Goal: Task Accomplishment & Management: Use online tool/utility

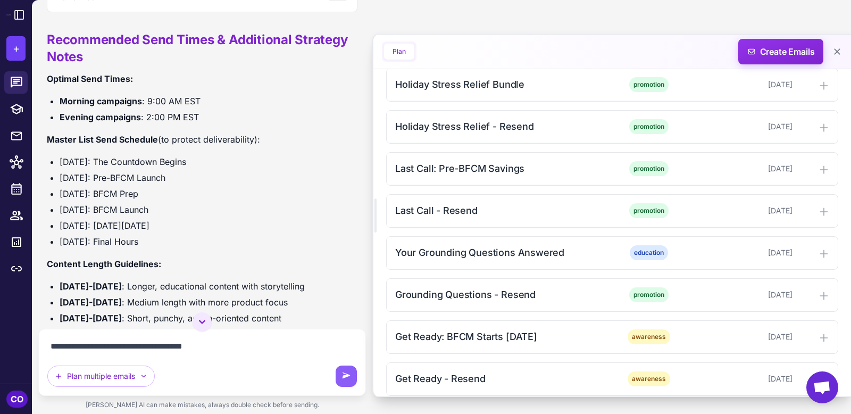
scroll to position [1418, 0]
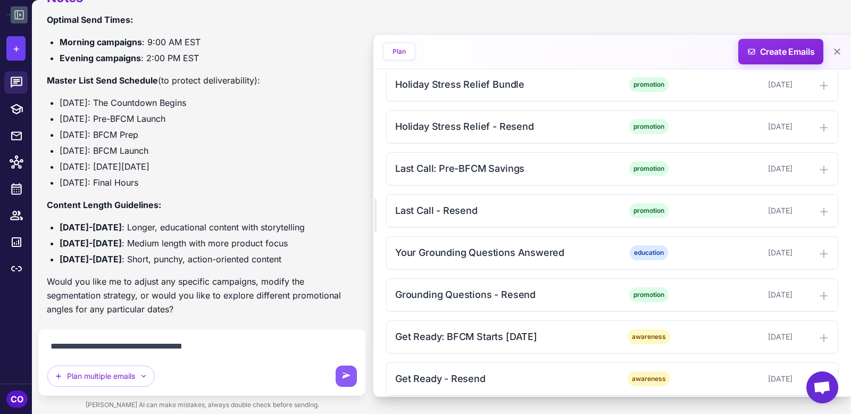
click at [19, 11] on icon at bounding box center [19, 15] width 13 height 13
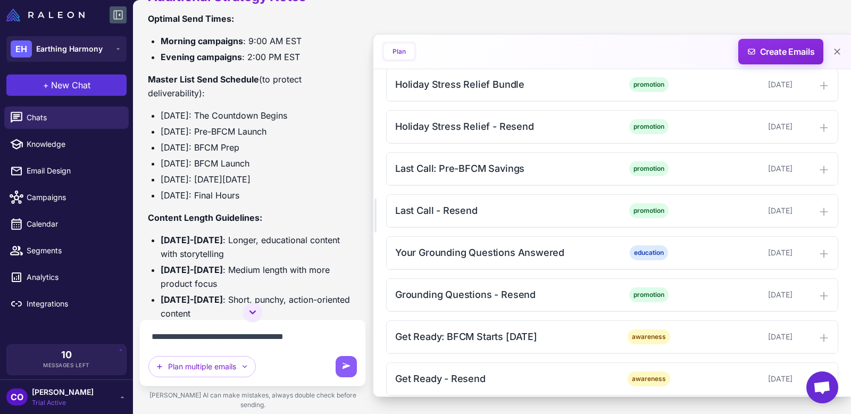
click at [66, 82] on span "New Chat" at bounding box center [70, 85] width 39 height 13
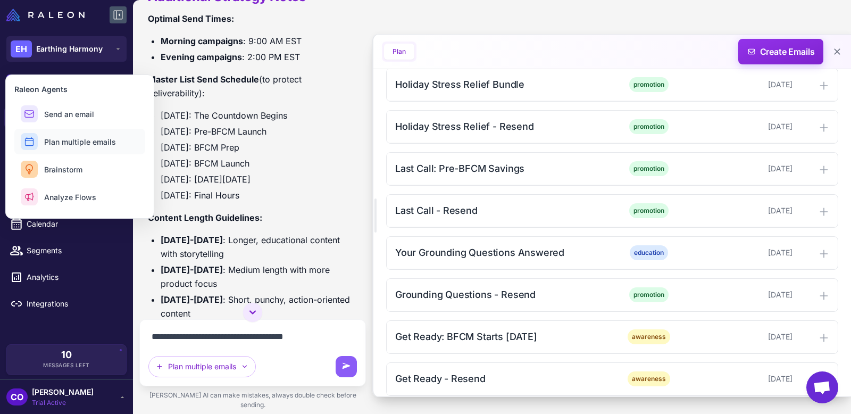
click at [80, 139] on span "Plan multiple emails" at bounding box center [80, 141] width 72 height 11
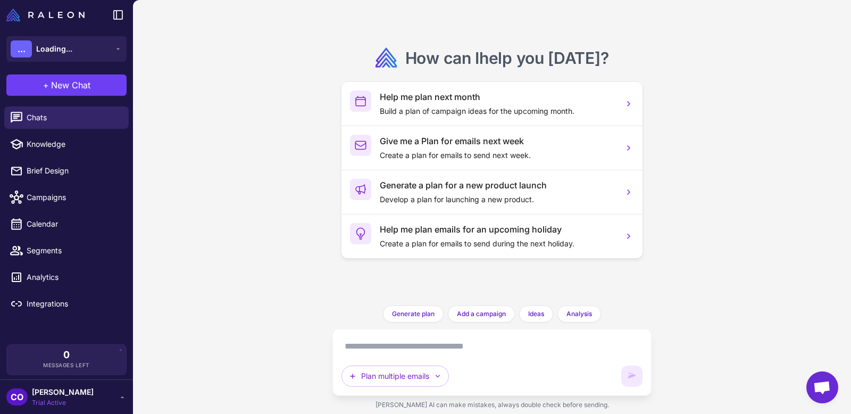
click at [366, 343] on textarea at bounding box center [492, 346] width 301 height 17
paste textarea "**********"
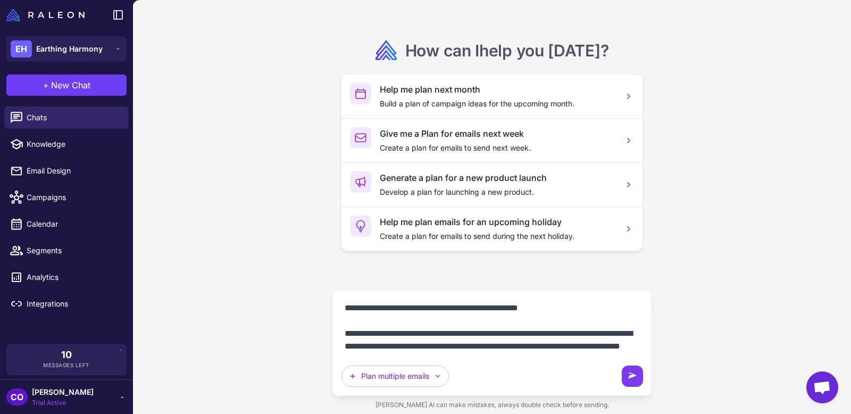
type textarea "**********"
click at [630, 374] on icon at bounding box center [633, 375] width 8 height 6
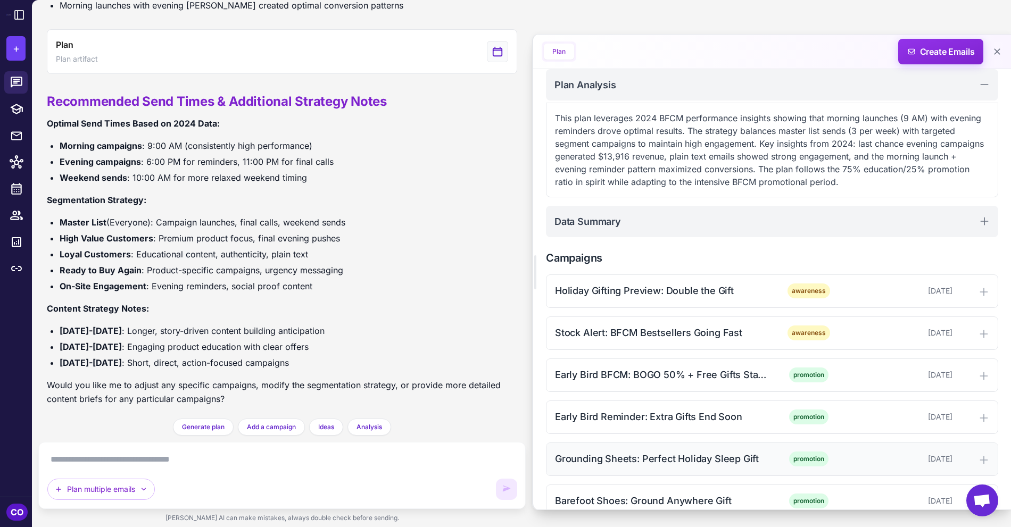
scroll to position [129, 0]
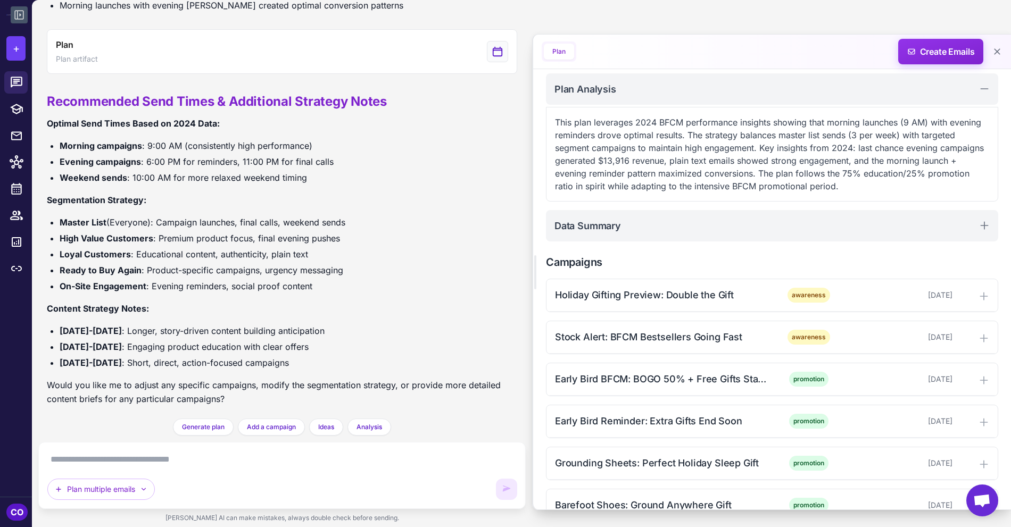
click at [18, 9] on icon at bounding box center [19, 15] width 13 height 13
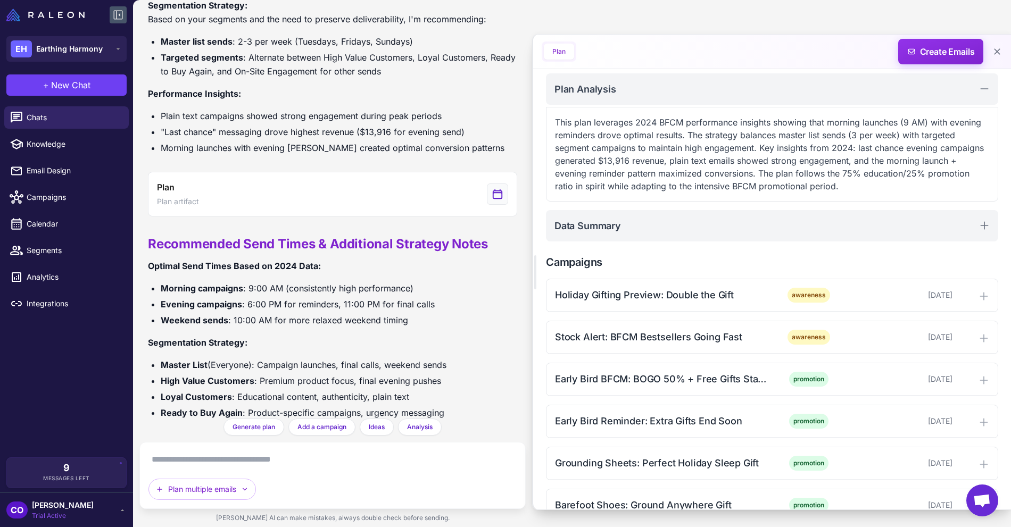
scroll to position [1103, 0]
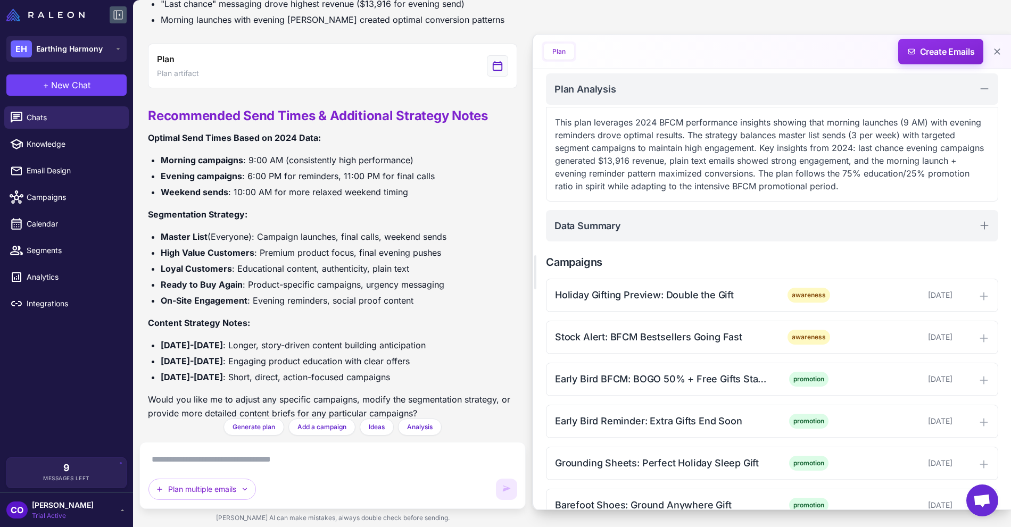
click at [120, 15] on icon at bounding box center [118, 15] width 9 height 9
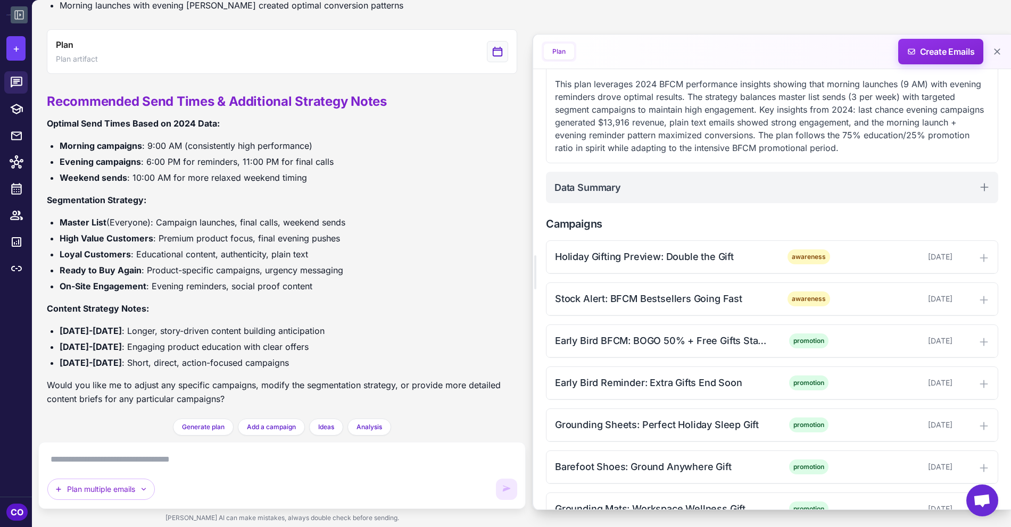
scroll to position [188, 0]
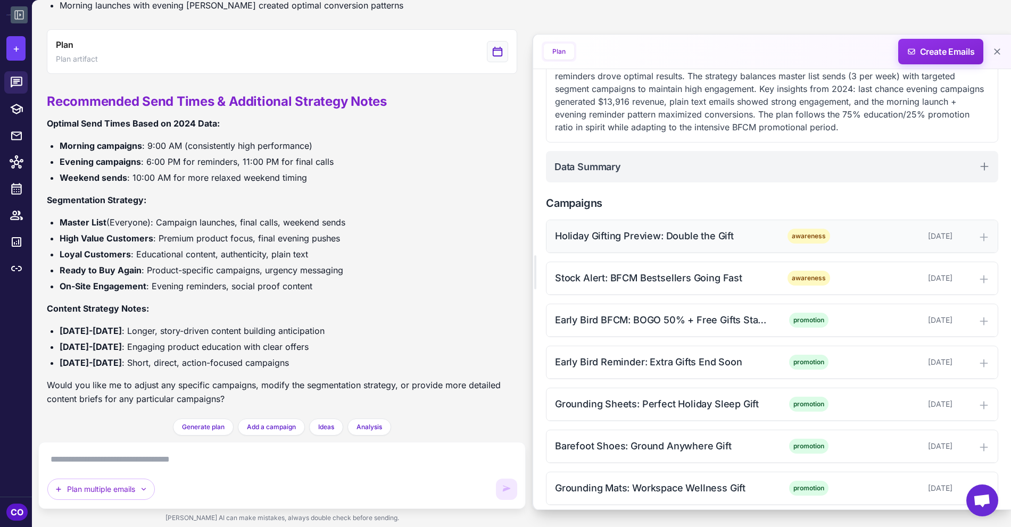
click at [694, 232] on div "Holiday Gifting Preview: Double the Gift" at bounding box center [662, 236] width 215 height 14
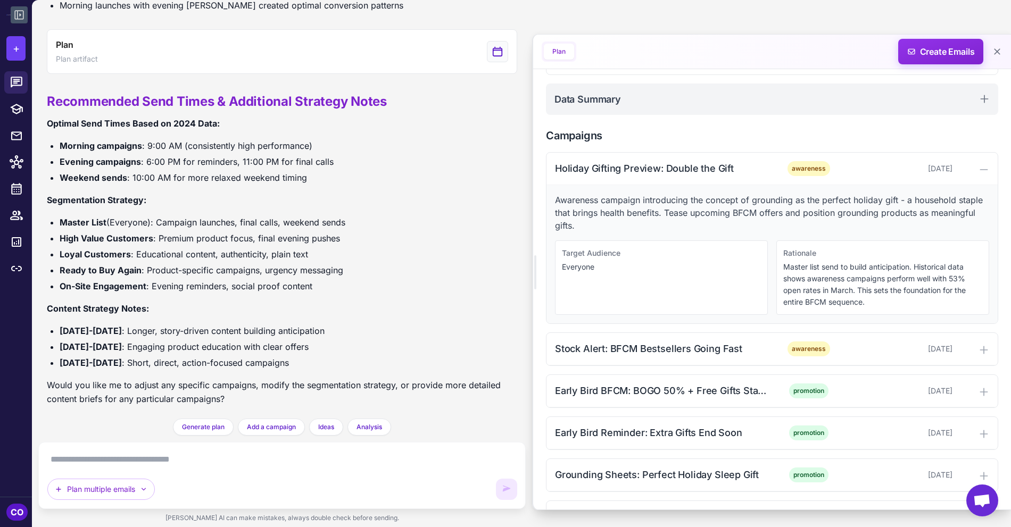
scroll to position [259, 0]
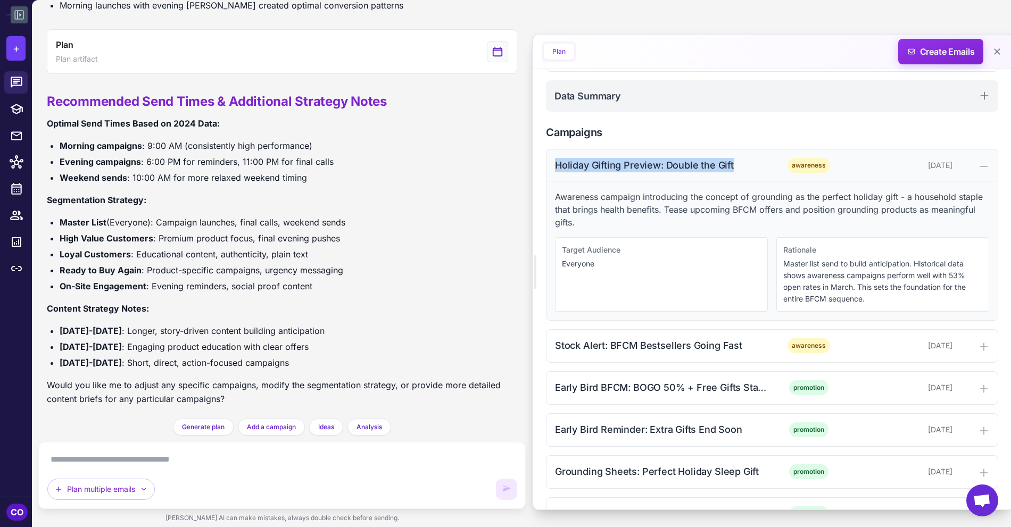
drag, startPoint x: 736, startPoint y: 164, endPoint x: 555, endPoint y: 168, distance: 180.4
click at [555, 168] on div "Holiday Gifting Preview: Double the Gift" at bounding box center [662, 165] width 215 height 14
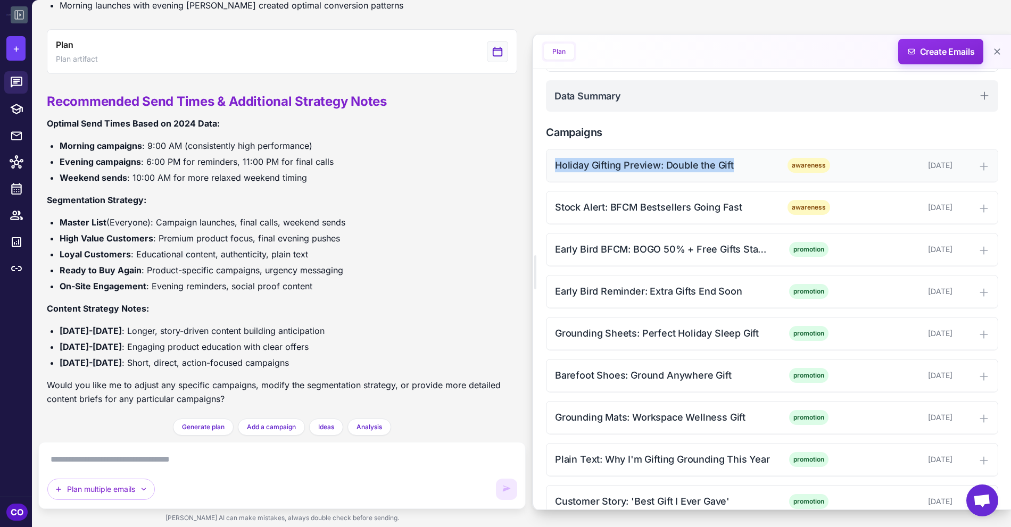
copy div "Holiday Gifting Preview: Double the Gift"
click at [266, 413] on textarea at bounding box center [282, 459] width 470 height 17
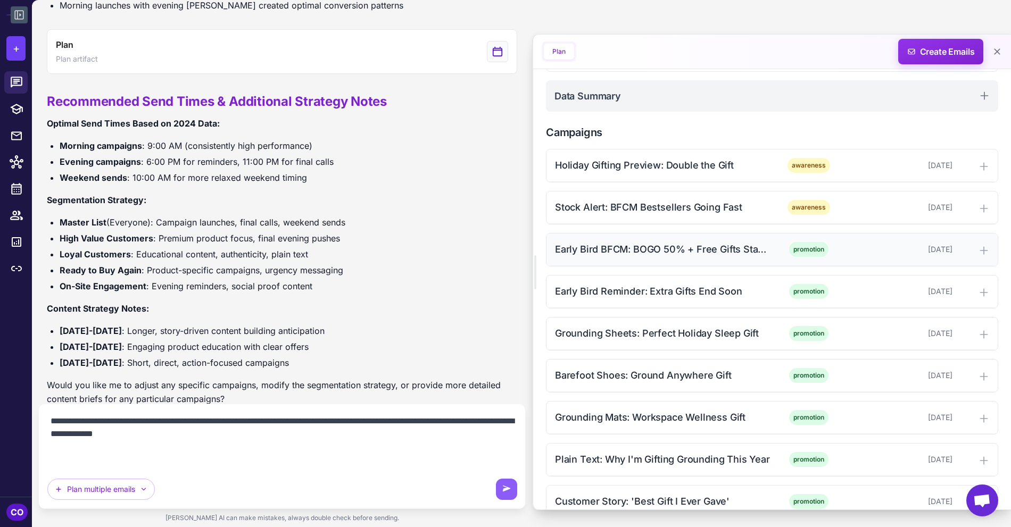
scroll to position [246, 0]
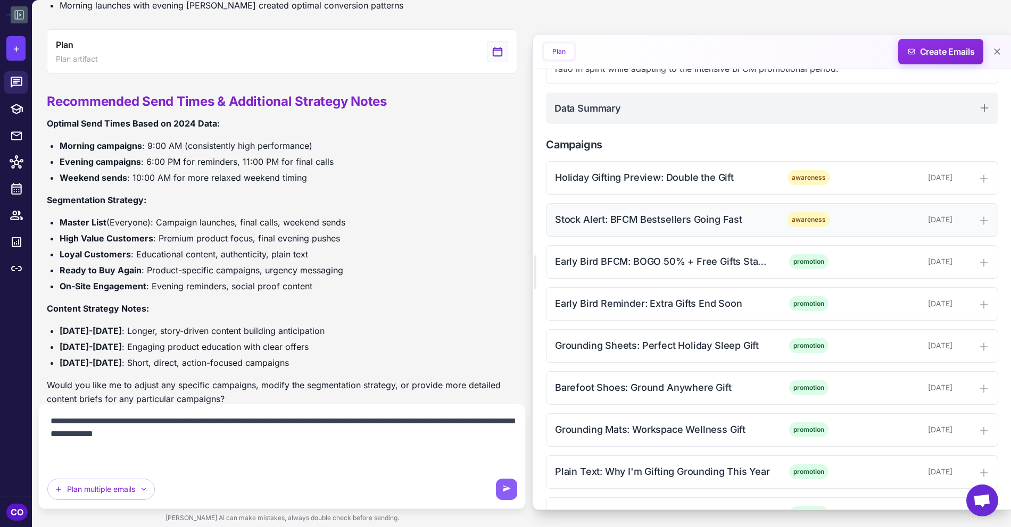
click at [693, 223] on div "Stock Alert: BFCM Bestsellers Going Fast" at bounding box center [662, 219] width 215 height 14
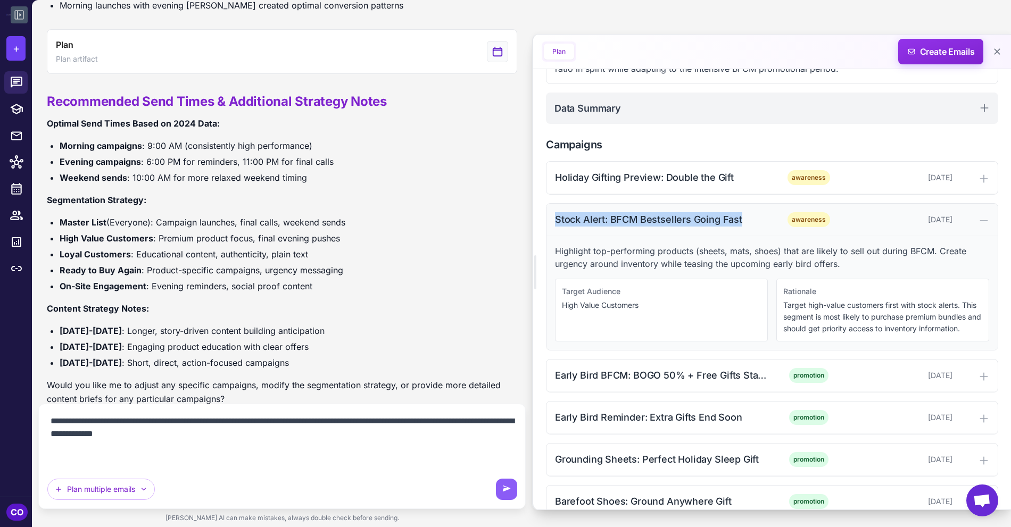
drag, startPoint x: 740, startPoint y: 216, endPoint x: 552, endPoint y: 214, distance: 188.9
click at [552, 214] on div "Stock Alert: BFCM Bestsellers Going Fast awareness November 9, 2025" at bounding box center [771, 220] width 451 height 32
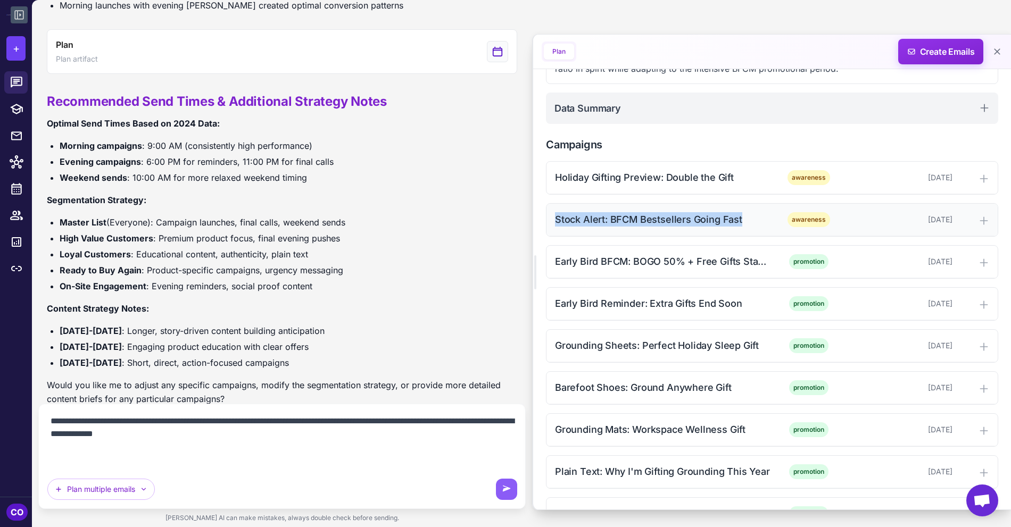
copy div "Stock Alert: BFCM Bestsellers Going Fast"
click at [644, 214] on div "Stock Alert: BFCM Bestsellers Going Fast" at bounding box center [662, 219] width 215 height 14
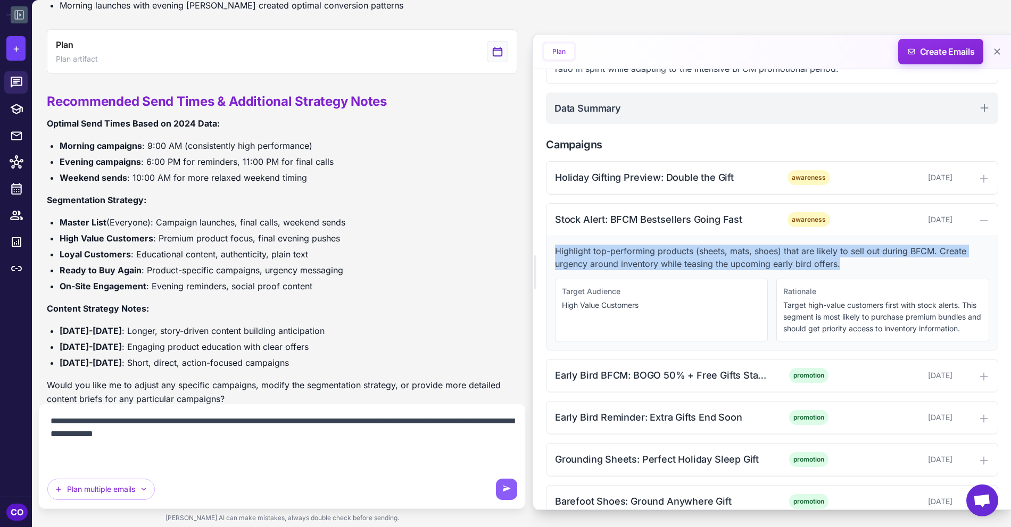
drag, startPoint x: 839, startPoint y: 261, endPoint x: 553, endPoint y: 253, distance: 285.8
click at [553, 253] on div "Highlight top-performing products (sheets, mats, shoes) that are likely to sell…" at bounding box center [771, 293] width 451 height 114
copy p "Highlight top-performing products (sheets, mats, shoes) that are likely to sell…"
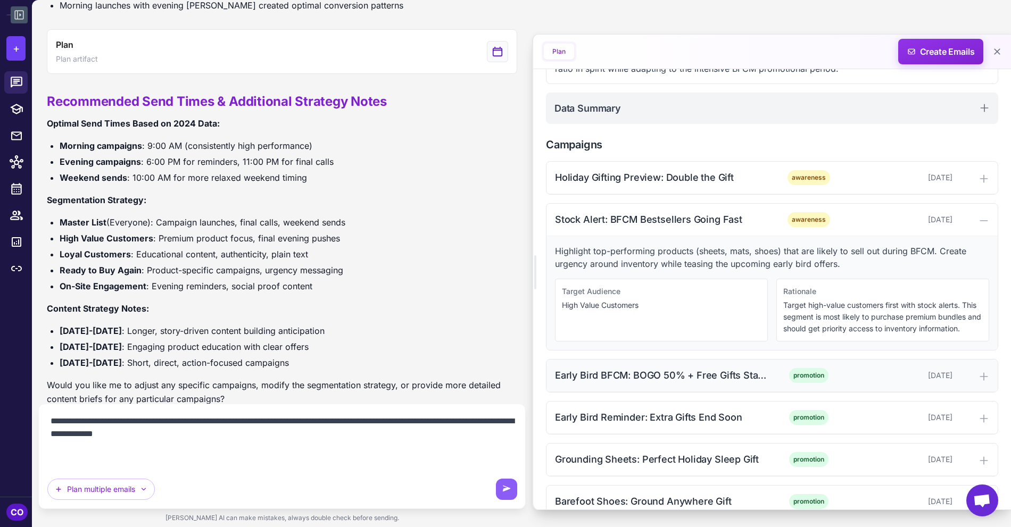
click at [700, 370] on div "Early Bird BFCM: BOGO 50% + Free Gifts Start Now" at bounding box center [662, 375] width 215 height 14
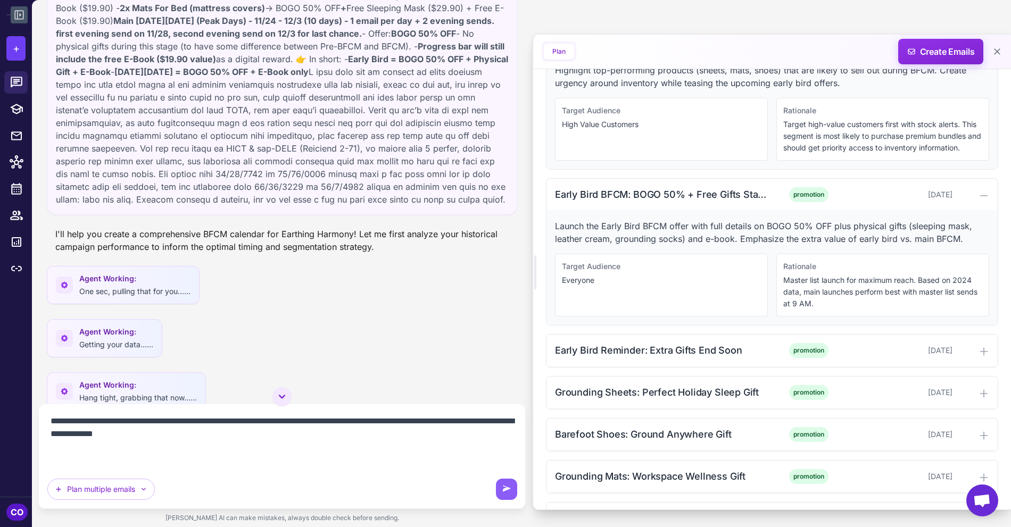
scroll to position [0, 0]
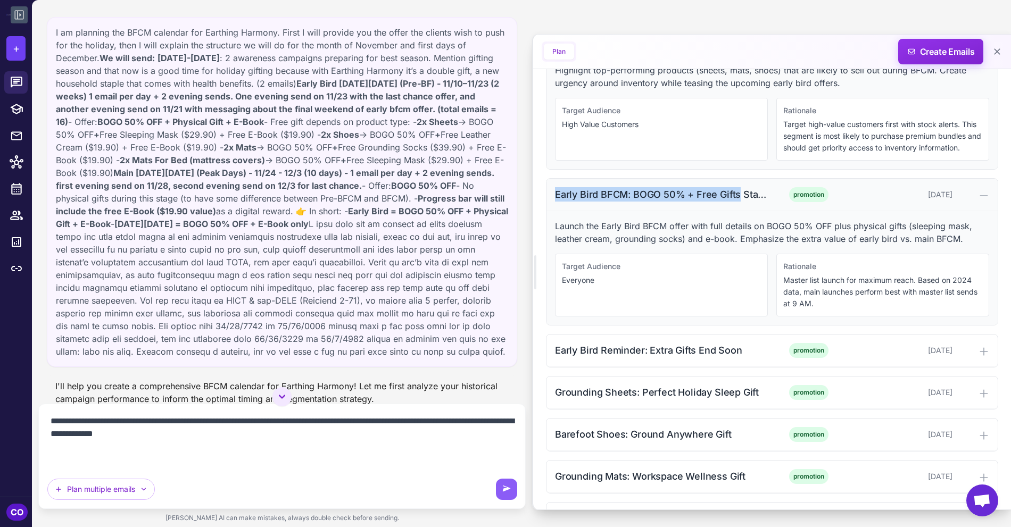
drag, startPoint x: 555, startPoint y: 189, endPoint x: 737, endPoint y: 194, distance: 181.5
click at [737, 194] on div "Early Bird BFCM: BOGO 50% + Free Gifts Start Now" at bounding box center [662, 194] width 215 height 14
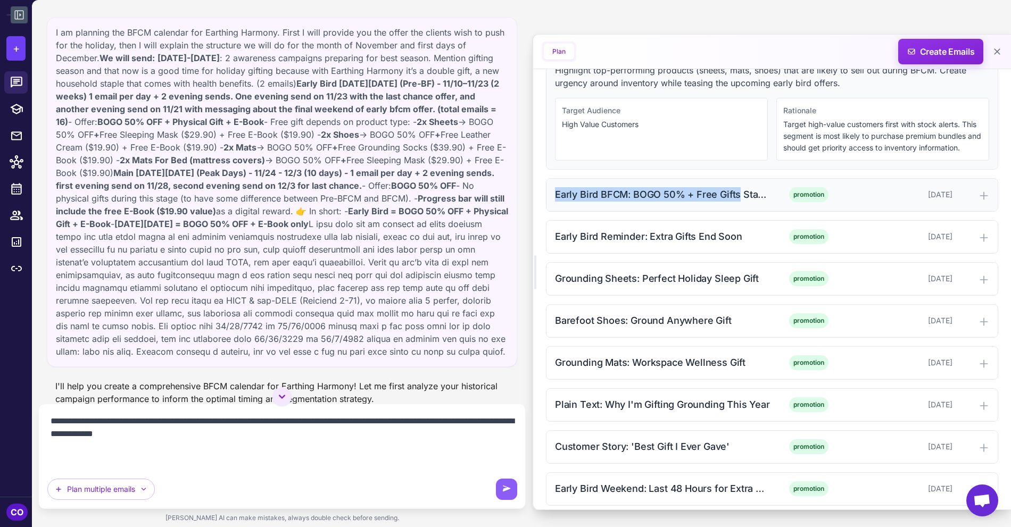
copy div "Early Bird BFCM: BOGO 50% + Free Gifts"
click at [763, 195] on div "Early Bird BFCM: BOGO 50% + Free Gifts Start Now" at bounding box center [662, 194] width 215 height 14
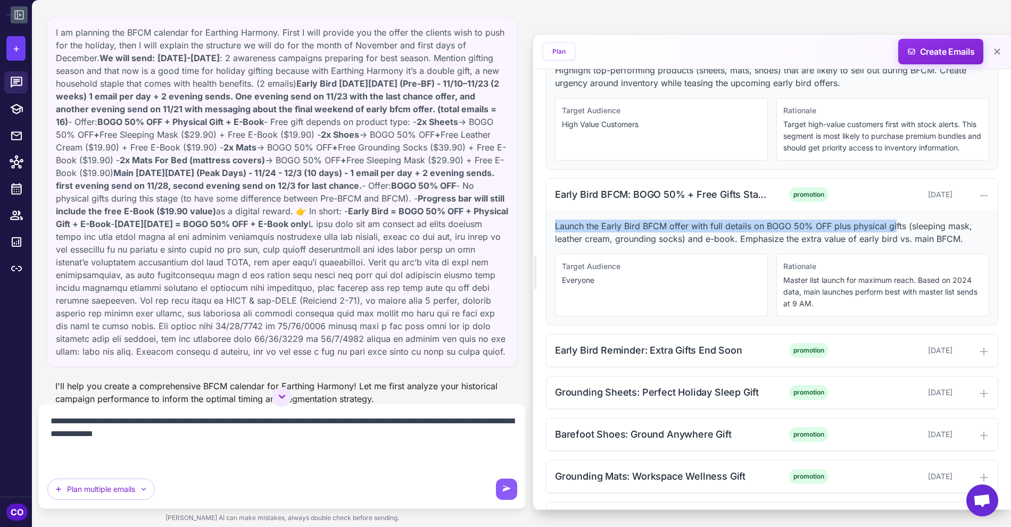
drag, startPoint x: 555, startPoint y: 220, endPoint x: 895, endPoint y: 229, distance: 340.0
click at [851, 229] on p "Launch the Early Bird BFCM offer with full details on BOGO 50% OFF plus physica…" at bounding box center [772, 233] width 434 height 26
copy p "Launch the Early Bird BFCM offer with full details on BOGO 50% OFF plus physica…"
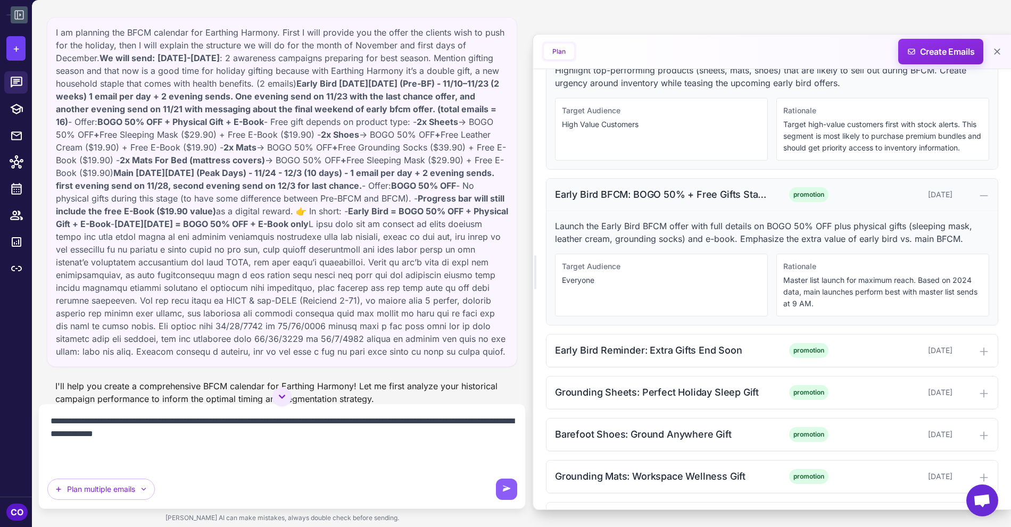
click at [739, 199] on div "Early Bird BFCM: BOGO 50% + Free Gifts Start Now promotion November 10, 2025" at bounding box center [771, 195] width 451 height 32
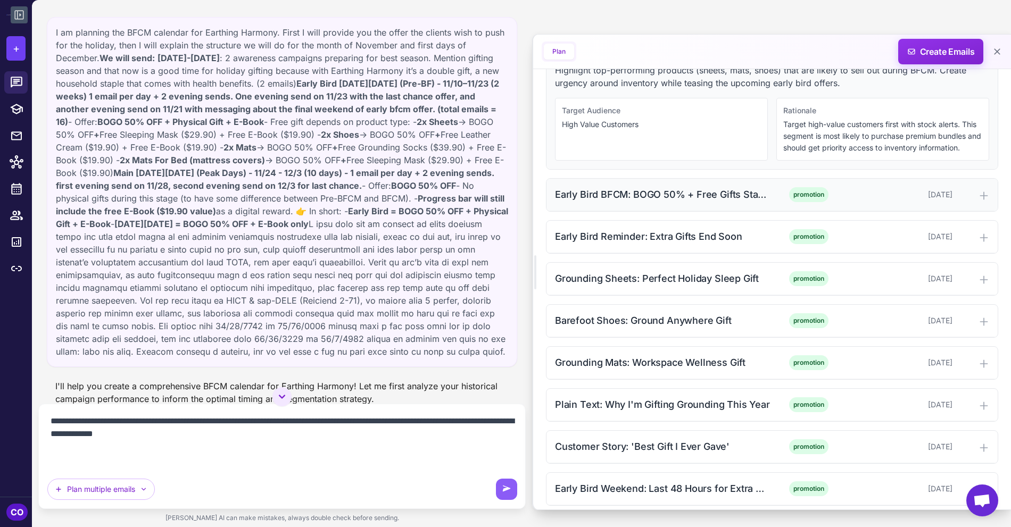
click at [851, 189] on div "[DATE]" at bounding box center [899, 195] width 105 height 12
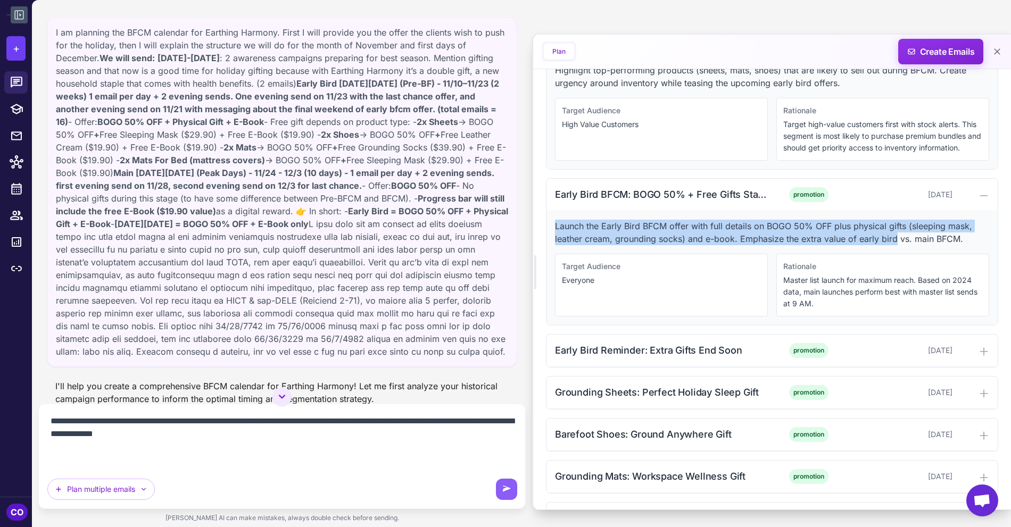
drag, startPoint x: 895, startPoint y: 234, endPoint x: 555, endPoint y: 219, distance: 340.3
click at [555, 220] on p "Launch the Early Bird BFCM offer with full details on BOGO 50% OFF plus physica…" at bounding box center [772, 233] width 434 height 26
copy p "Launch the Early Bird BFCM offer with full details on BOGO 50% OFF plus physica…"
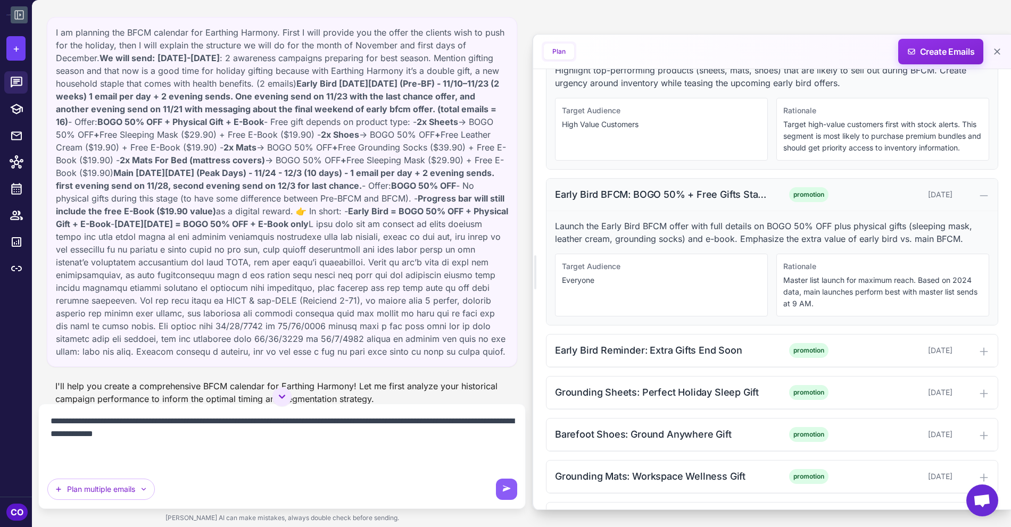
click at [763, 189] on div "Early Bird BFCM: BOGO 50% + Free Gifts Start Now" at bounding box center [662, 194] width 215 height 14
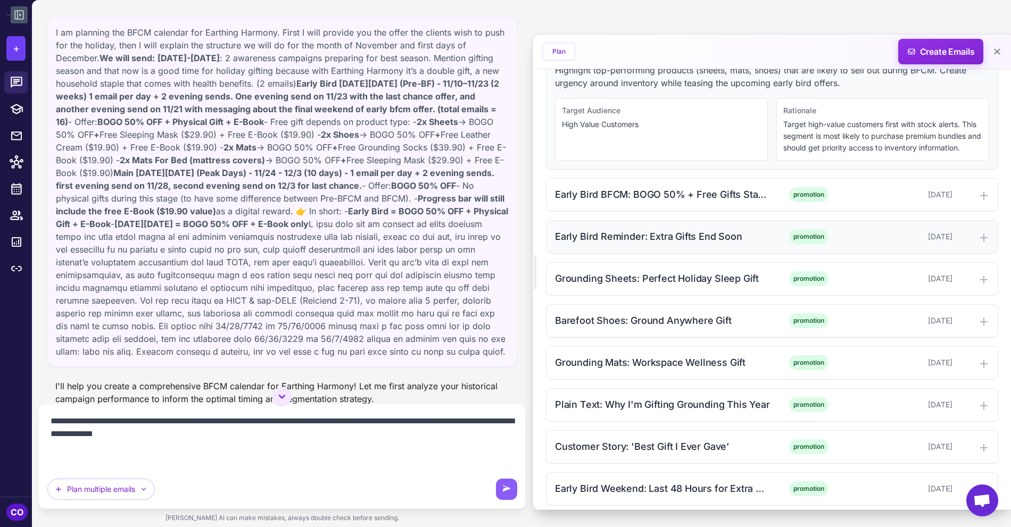
scroll to position [428, 0]
click at [189, 413] on textarea "**********" at bounding box center [282, 440] width 470 height 55
click at [682, 231] on div "Early Bird Reminder: Extra Gifts End Soon" at bounding box center [662, 236] width 215 height 14
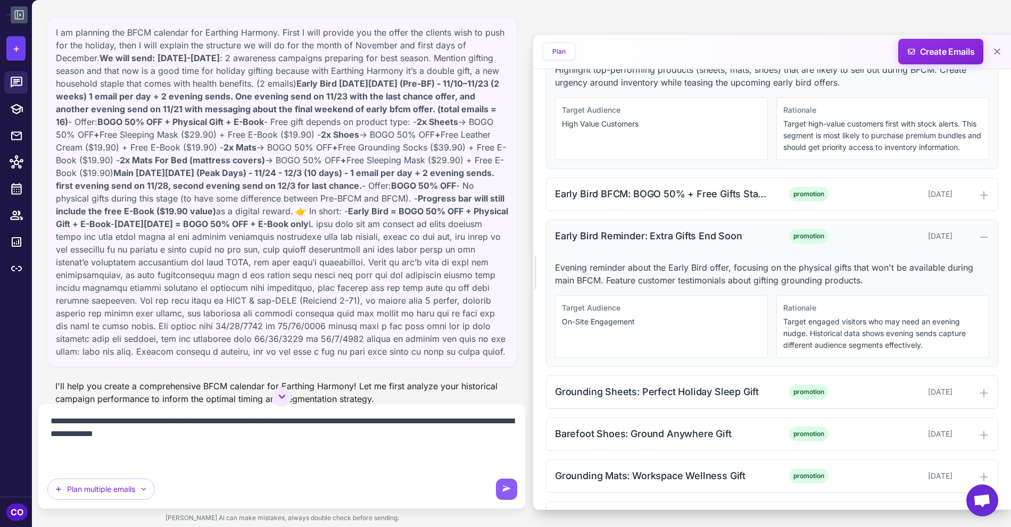
click at [682, 231] on div "Early Bird Reminder: Extra Gifts End Soon" at bounding box center [662, 236] width 215 height 14
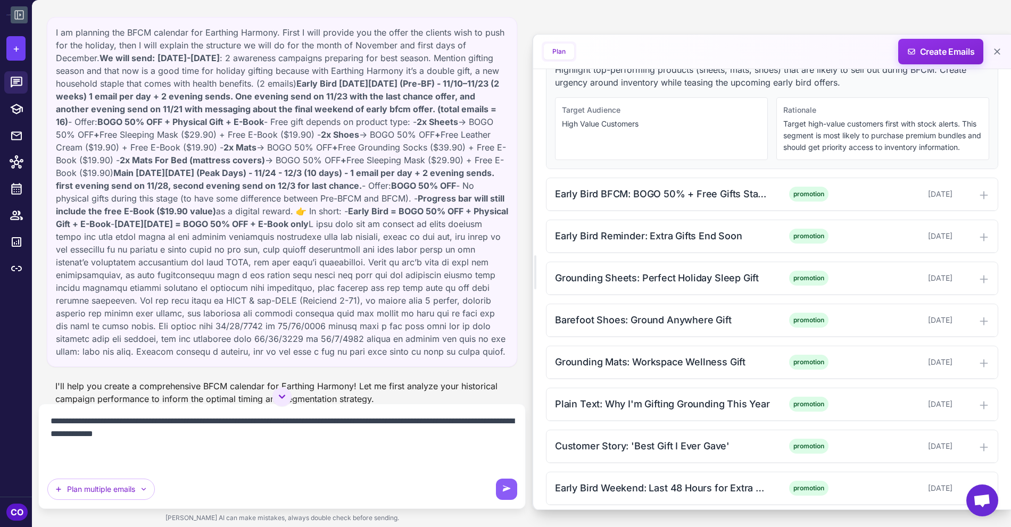
click at [179, 413] on textarea "**********" at bounding box center [282, 440] width 470 height 55
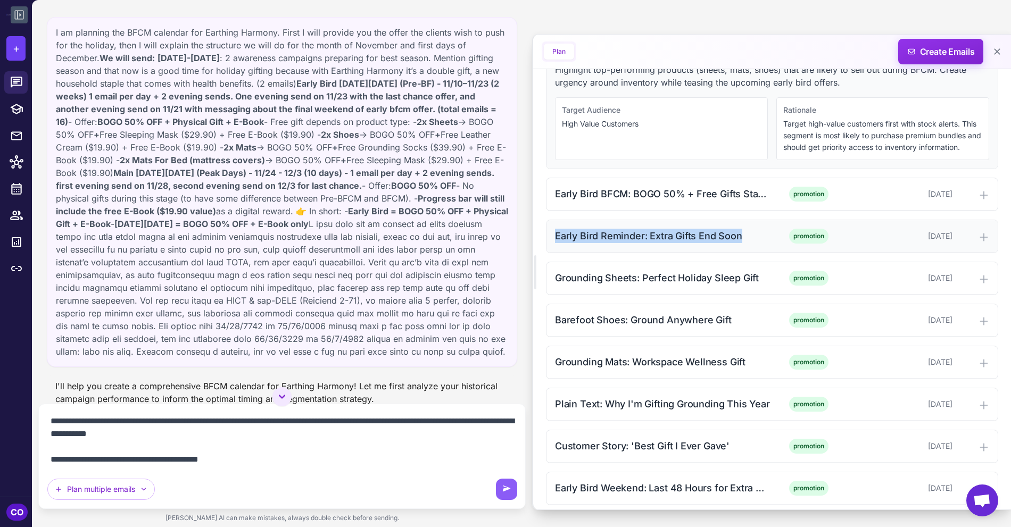
drag, startPoint x: 554, startPoint y: 232, endPoint x: 740, endPoint y: 232, distance: 186.2
click at [740, 232] on div "Early Bird Reminder: Extra Gifts End Soon" at bounding box center [662, 236] width 215 height 14
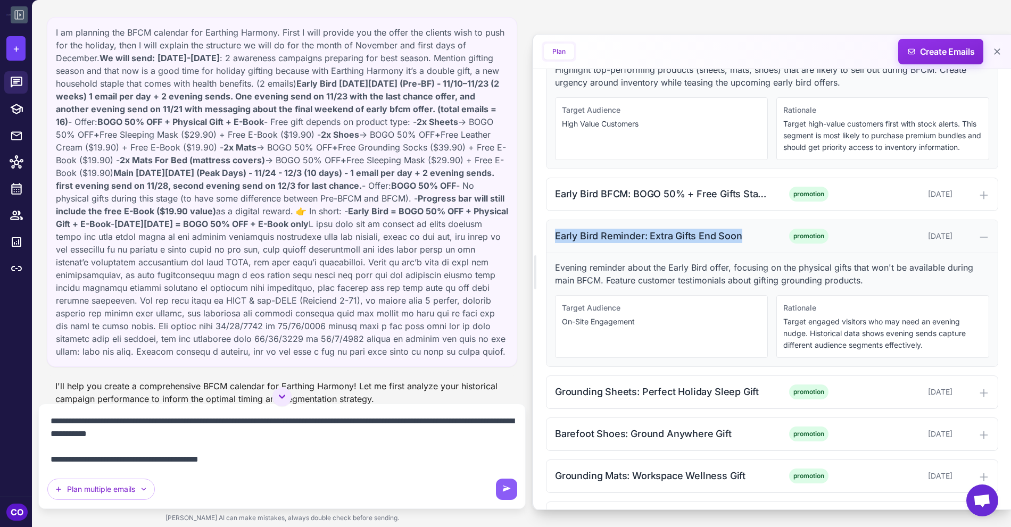
copy div "Early Bird Reminder: Extra Gifts End Soon"
click at [299, 413] on textarea "**********" at bounding box center [282, 440] width 470 height 55
click at [288, 413] on textarea "**********" at bounding box center [282, 440] width 470 height 55
paste textarea "**********"
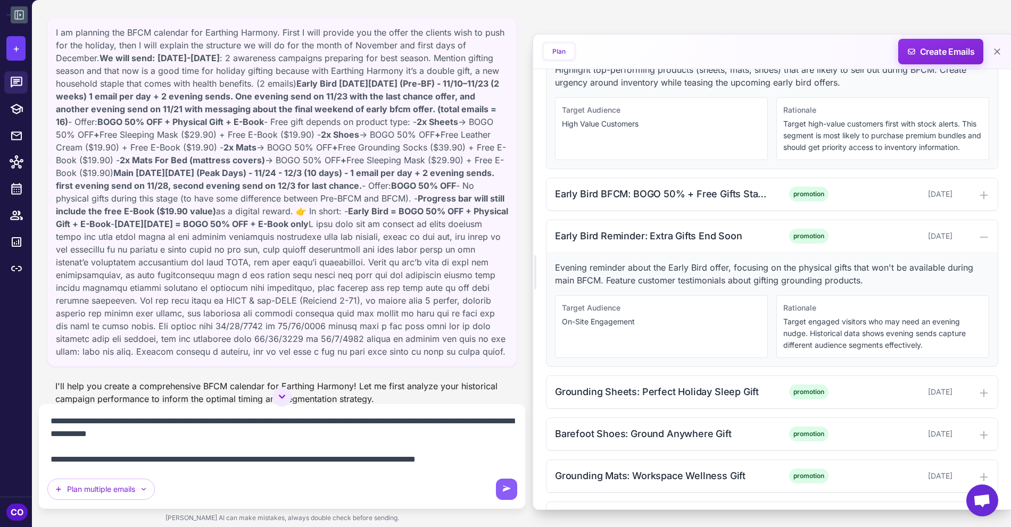
scroll to position [9, 0]
click at [167, 413] on textarea "**********" at bounding box center [282, 440] width 470 height 55
click at [0, 0] on lt-span "* ** ****" at bounding box center [0, 0] width 0 height 0
click at [246, 413] on textarea "**********" at bounding box center [282, 440] width 470 height 55
type textarea "**********"
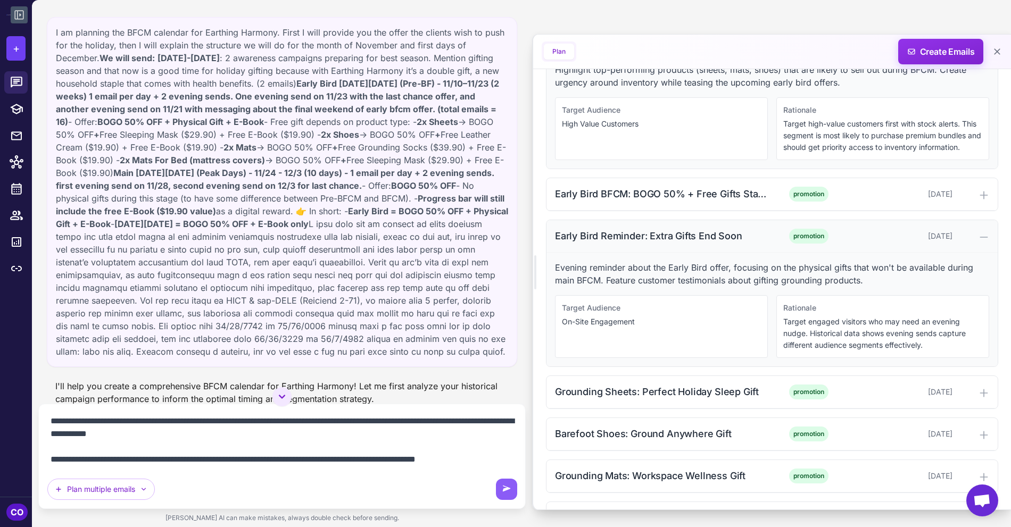
click at [709, 236] on div "Early Bird Reminder: Extra Gifts End Soon" at bounding box center [662, 236] width 215 height 14
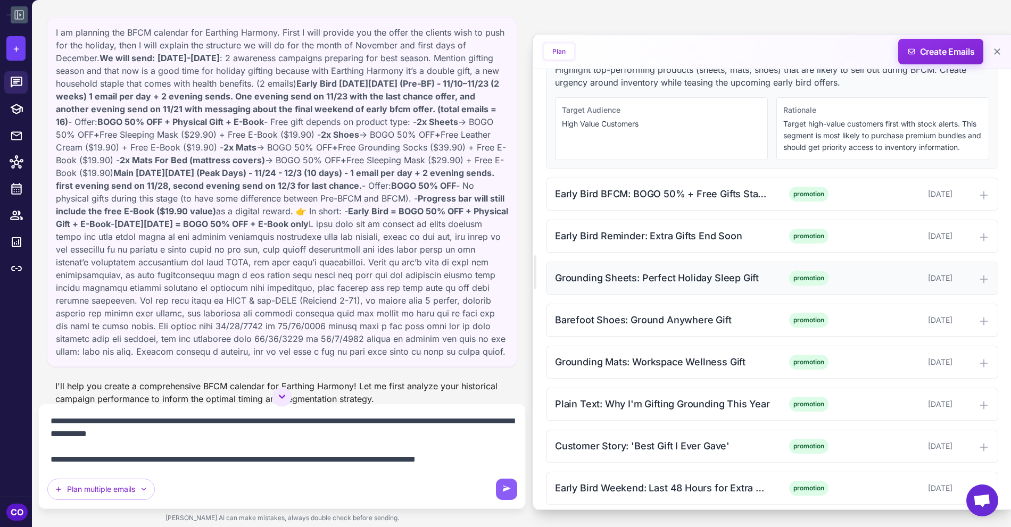
click at [645, 283] on div "Grounding Sheets: Perfect Holiday Sleep Gift promotion November 11, 2025" at bounding box center [771, 278] width 451 height 32
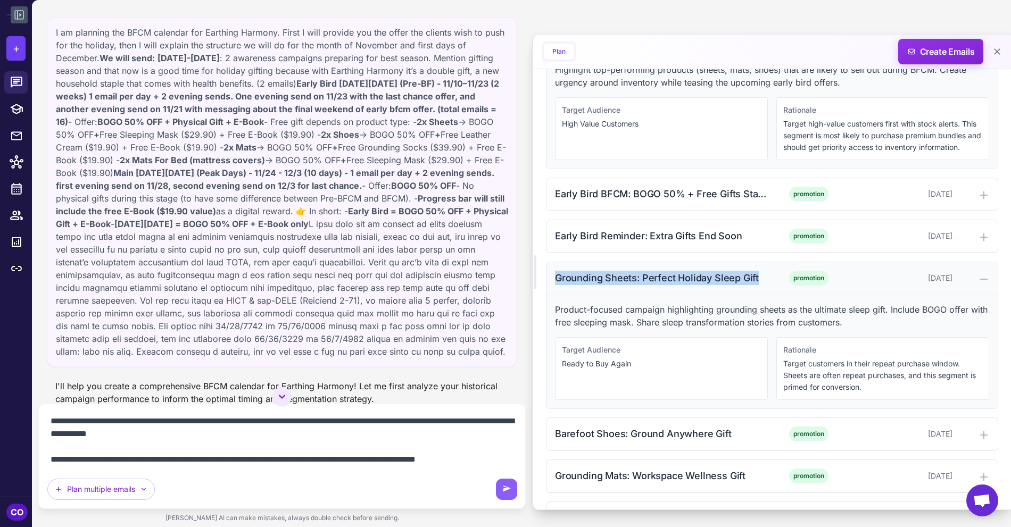
drag, startPoint x: 758, startPoint y: 270, endPoint x: 556, endPoint y: 274, distance: 201.7
click at [556, 274] on div "Grounding Sheets: Perfect Holiday Sleep Gift" at bounding box center [662, 278] width 215 height 14
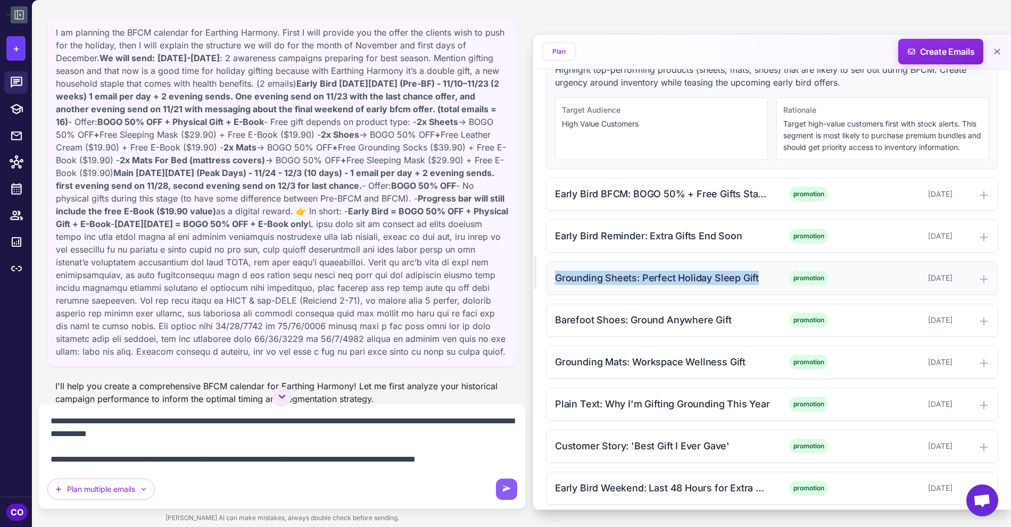
copy div "Grounding Sheets: Perfect Holiday Sleep Gift"
click at [765, 276] on div "Grounding Sheets: Perfect Holiday Sleep Gift" at bounding box center [662, 278] width 215 height 14
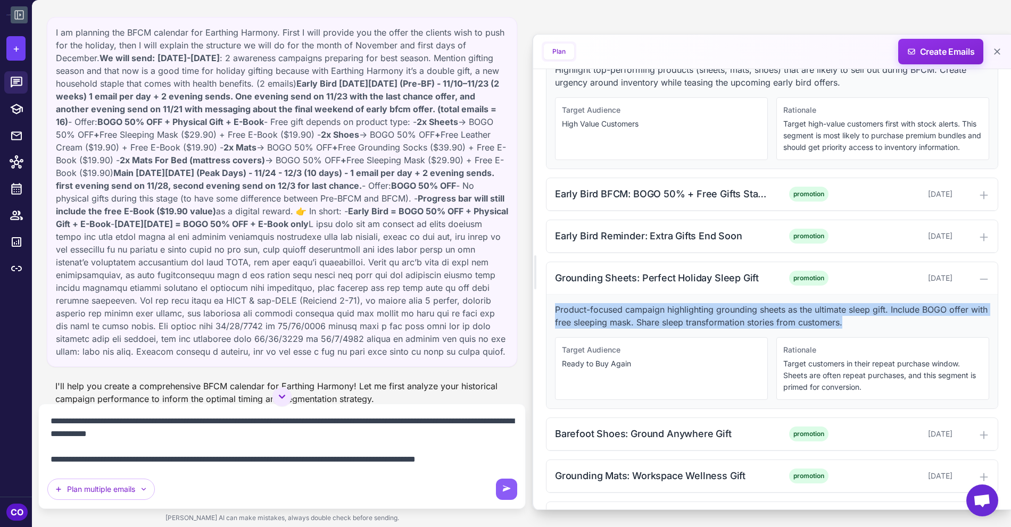
drag, startPoint x: 851, startPoint y: 320, endPoint x: 553, endPoint y: 306, distance: 298.7
click at [553, 306] on div "Product-focused campaign highlighting grounding sheets as the ultimate sleep gi…" at bounding box center [771, 352] width 451 height 114
copy p "Product-focused campaign highlighting grounding sheets as the ultimate sleep gi…"
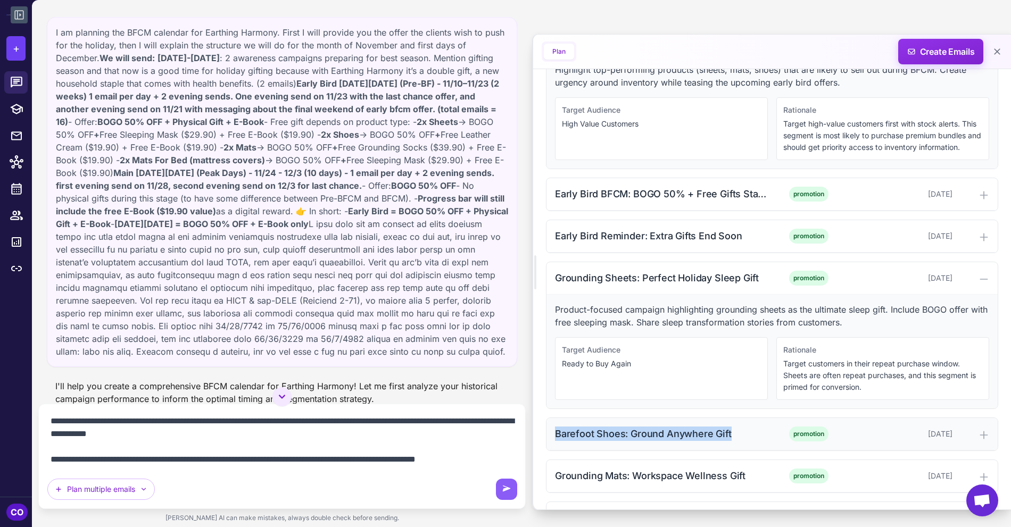
drag, startPoint x: 730, startPoint y: 425, endPoint x: 556, endPoint y: 428, distance: 174.5
click at [556, 413] on div "Barefoot Shoes: Ground Anywhere Gift" at bounding box center [662, 434] width 215 height 14
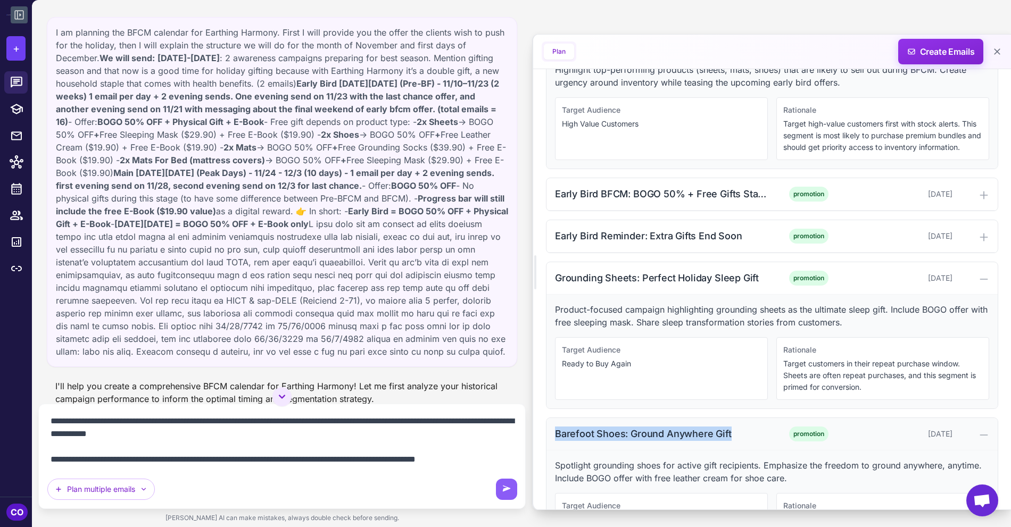
copy div "Barefoot Shoes: Ground Anywhere Gift"
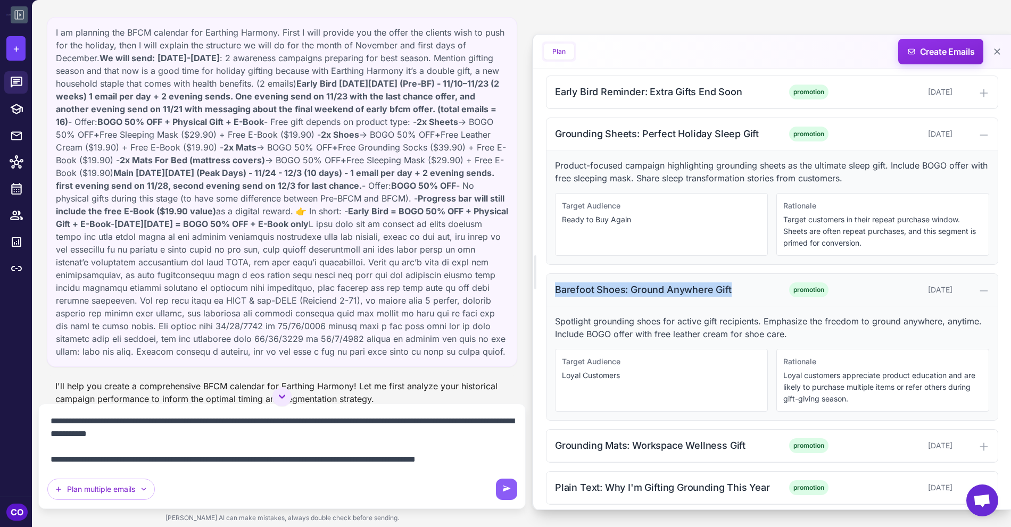
scroll to position [573, 0]
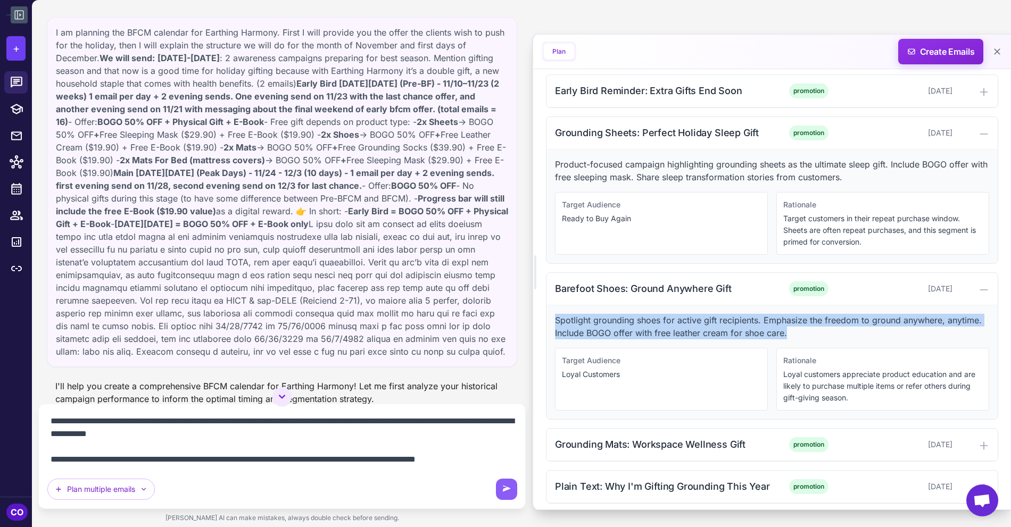
drag, startPoint x: 793, startPoint y: 327, endPoint x: 554, endPoint y: 315, distance: 239.2
click at [555, 315] on p "Spotlight grounding shoes for active gift recipients. Emphasize the freedom to …" at bounding box center [772, 327] width 434 height 26
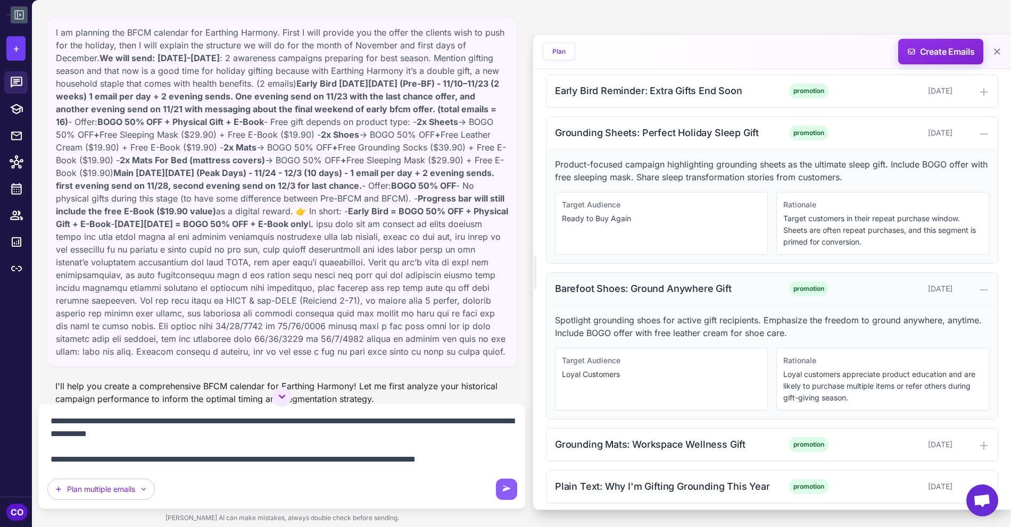
click at [674, 281] on div "Barefoot Shoes: Ground Anywhere Gift" at bounding box center [662, 288] width 215 height 14
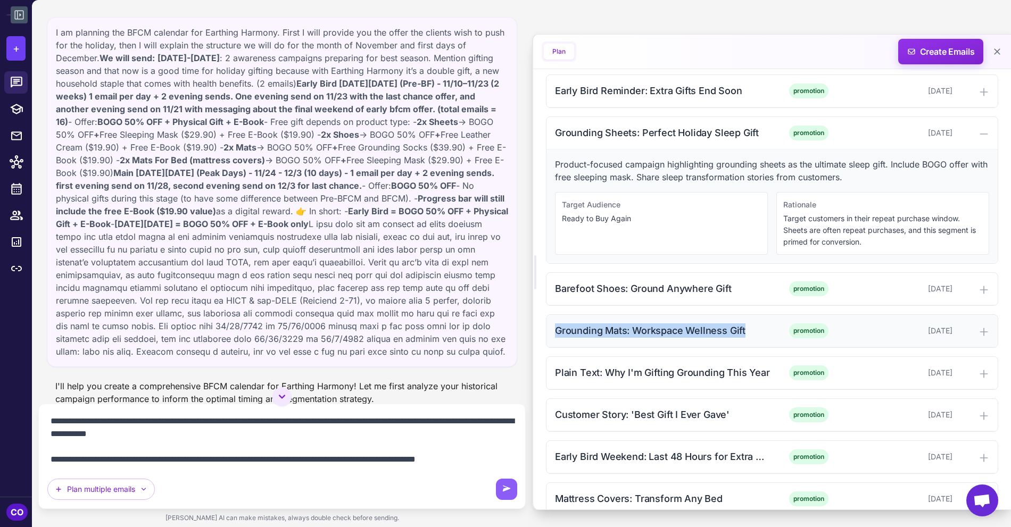
drag, startPoint x: 748, startPoint y: 323, endPoint x: 556, endPoint y: 327, distance: 192.1
click at [556, 327] on div "Grounding Mats: Workspace Wellness Gift" at bounding box center [662, 330] width 215 height 14
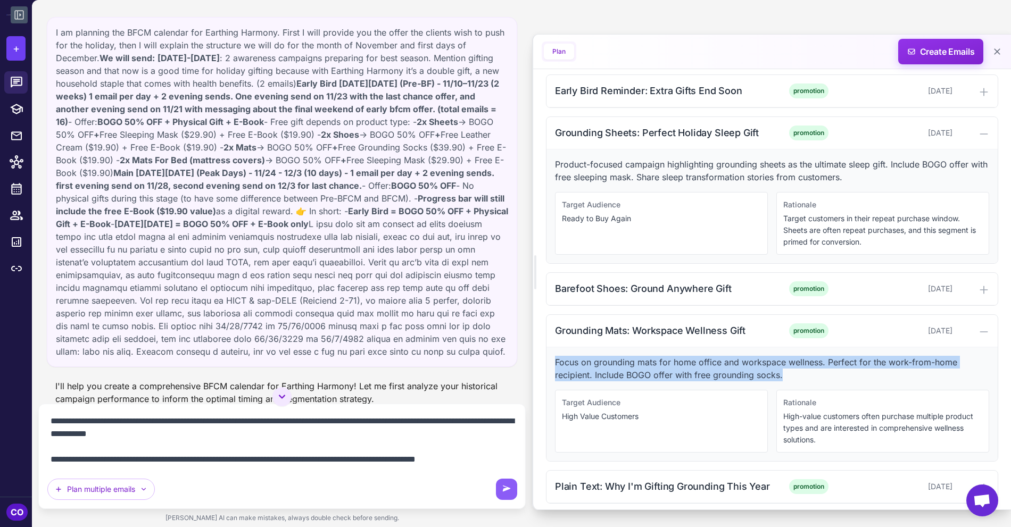
drag, startPoint x: 791, startPoint y: 369, endPoint x: 554, endPoint y: 354, distance: 237.2
click at [555, 356] on p "Focus on grounding mats for home office and workspace wellness. Perfect for the…" at bounding box center [772, 369] width 434 height 26
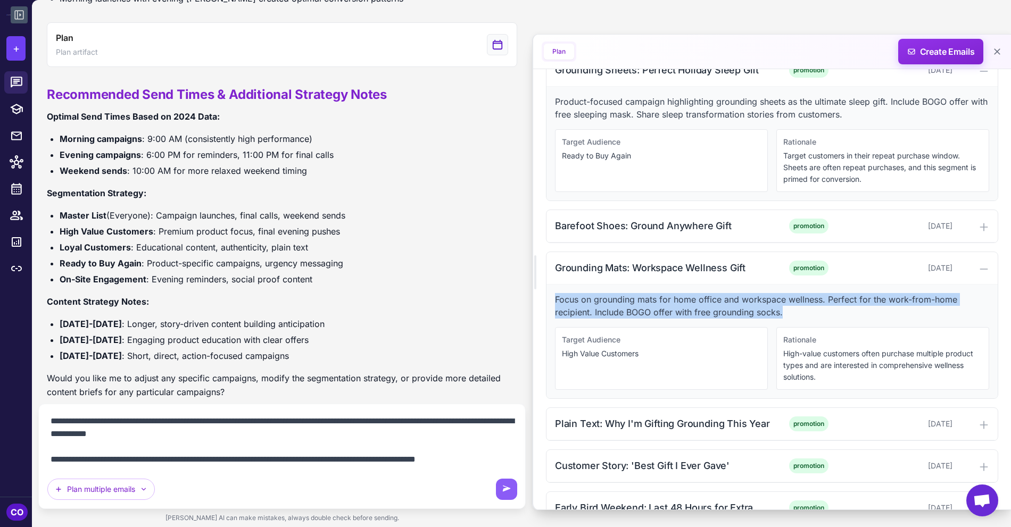
scroll to position [11, 0]
click at [503, 413] on button at bounding box center [506, 489] width 21 height 21
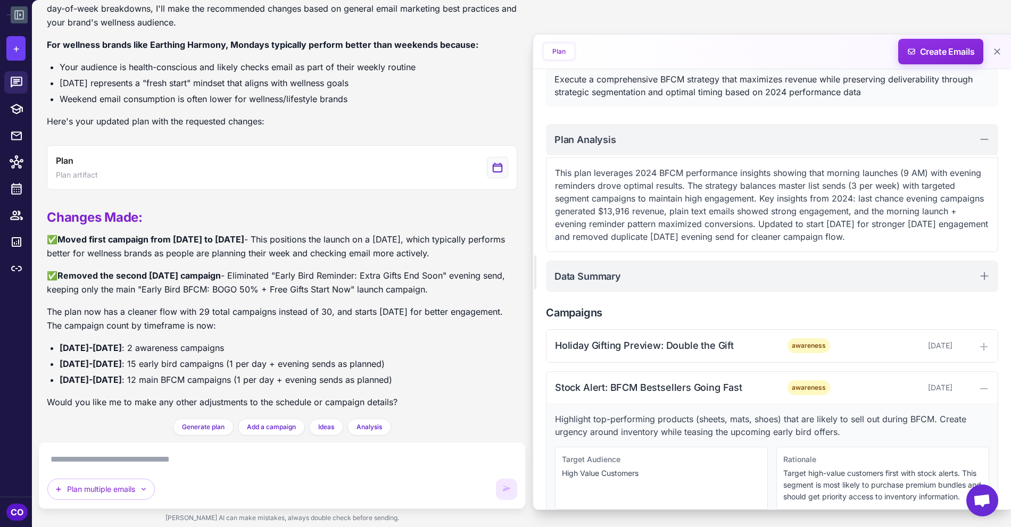
scroll to position [0, 0]
